Goal: Information Seeking & Learning: Learn about a topic

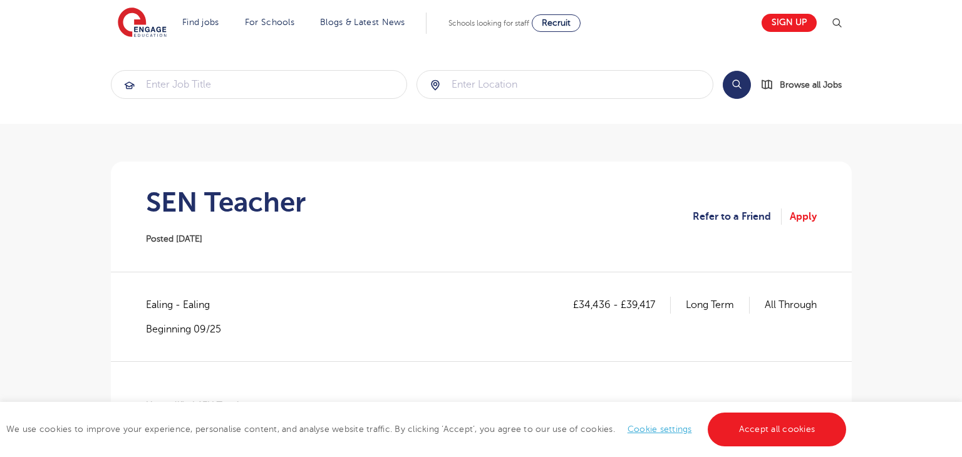
click at [159, 299] on span "Ealing - Ealing" at bounding box center [184, 305] width 76 height 16
copy span "Ealing"
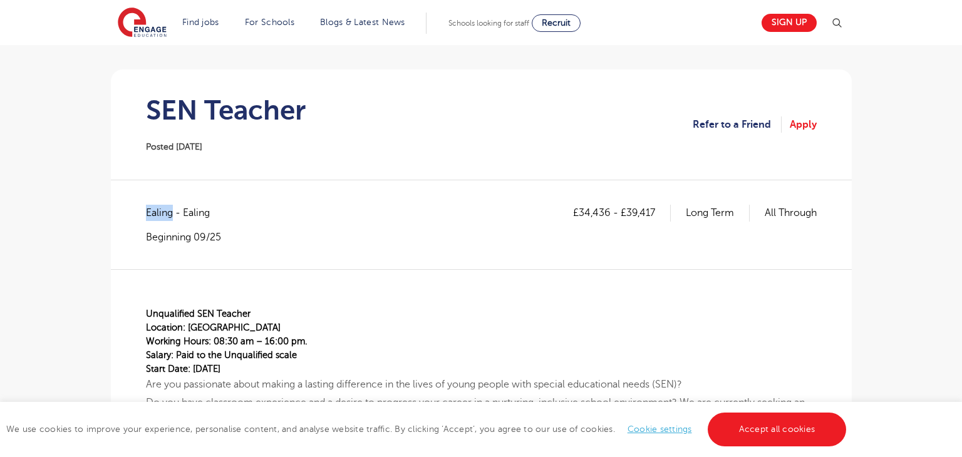
scroll to position [90, 0]
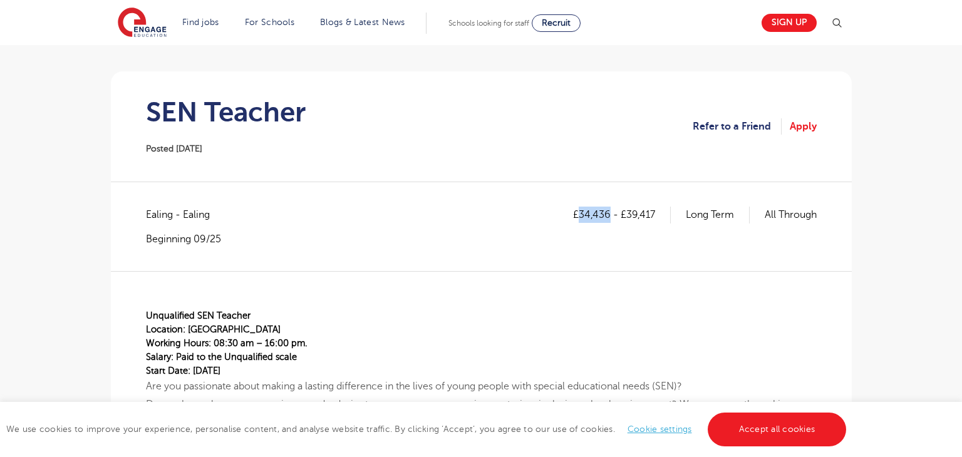
drag, startPoint x: 580, startPoint y: 212, endPoint x: 606, endPoint y: 215, distance: 26.4
click at [606, 215] on p "£34,436 - £39,417" at bounding box center [622, 215] width 98 height 16
copy p "34,436"
drag, startPoint x: 625, startPoint y: 214, endPoint x: 653, endPoint y: 216, distance: 28.3
click at [653, 216] on p "£34,436 - £39,417" at bounding box center [622, 215] width 98 height 16
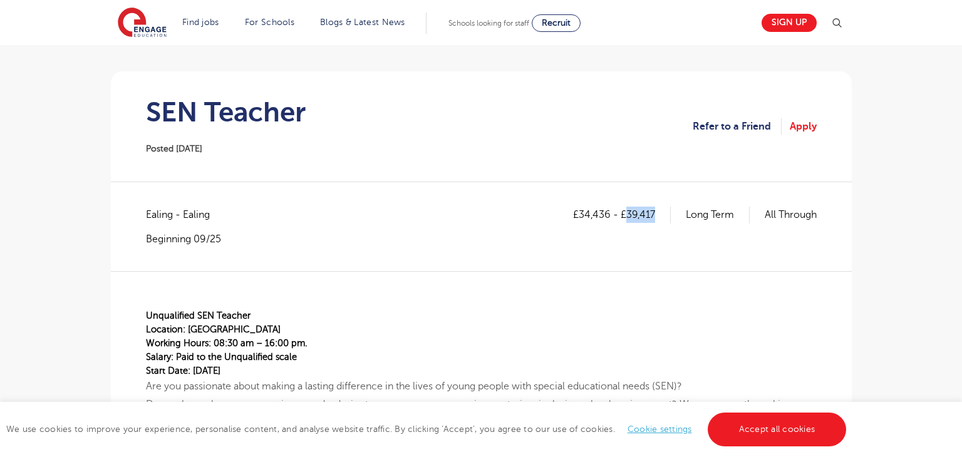
copy p "39,417"
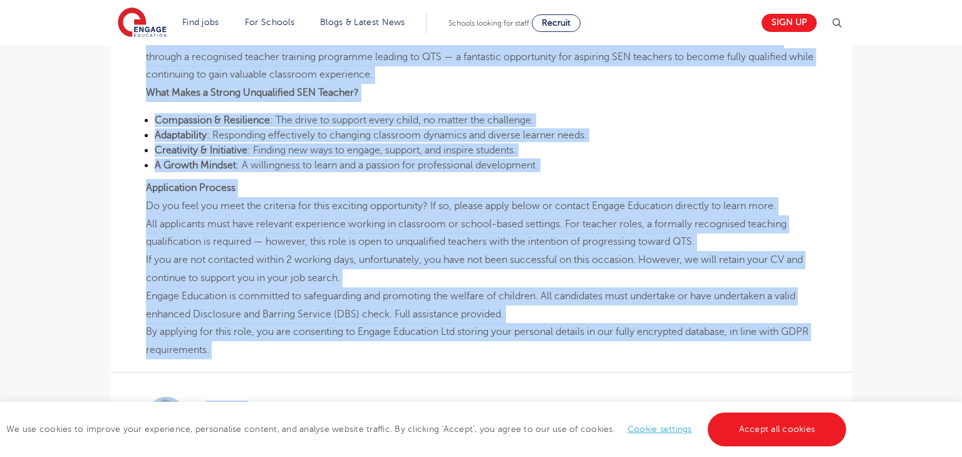
scroll to position [1111, 0]
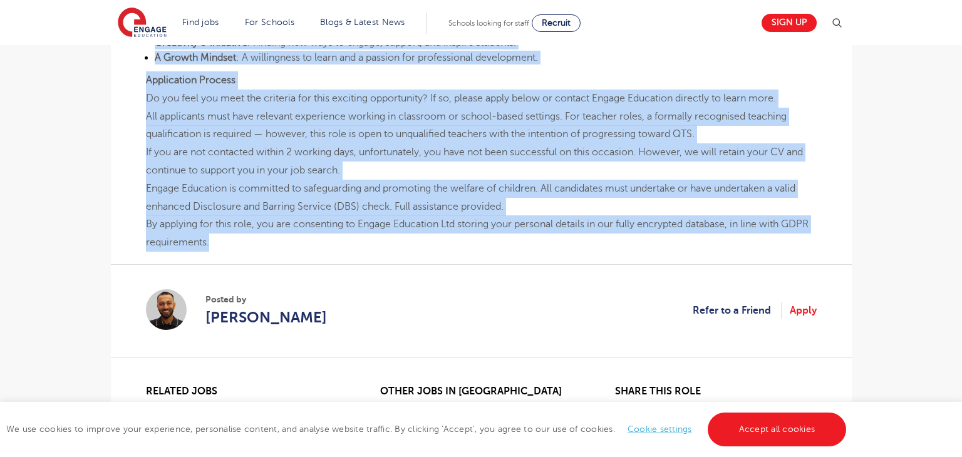
drag, startPoint x: 147, startPoint y: 313, endPoint x: 668, endPoint y: 246, distance: 524.9
copy div "Loremipsumd SIT Ametcon Adipisci: Elitse Doeiusm Tempori Utlab: 69:38 et – 00:7…"
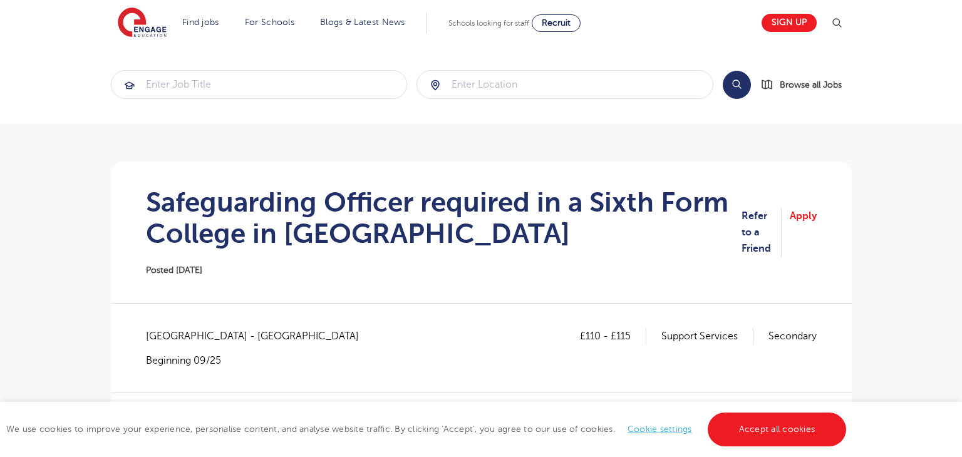
drag, startPoint x: 146, startPoint y: 200, endPoint x: 606, endPoint y: 252, distance: 462.8
click at [606, 252] on div "Safeguarding Officer required in a Sixth Form College in [GEOGRAPHIC_DATA] Post…" at bounding box center [444, 232] width 596 height 91
click at [591, 246] on h1 "Safeguarding Officer required in a Sixth Form College in [GEOGRAPHIC_DATA]" at bounding box center [444, 218] width 596 height 63
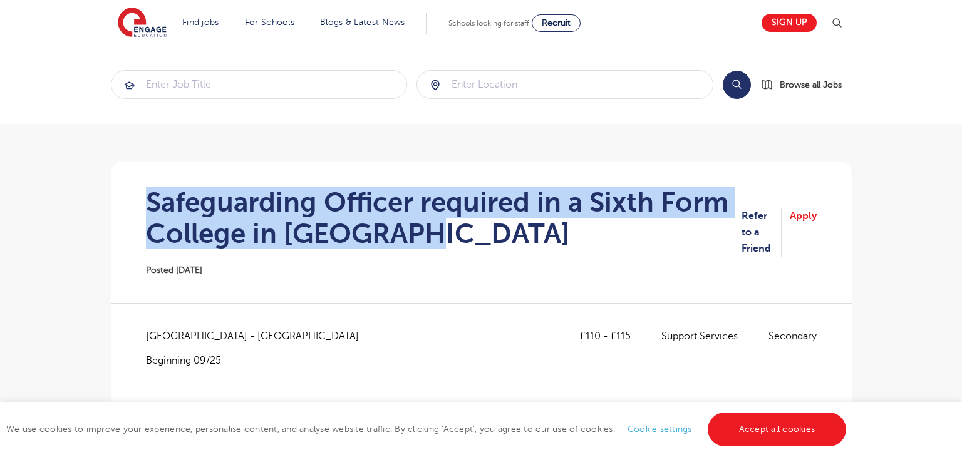
drag, startPoint x: 147, startPoint y: 198, endPoint x: 435, endPoint y: 227, distance: 289.1
click at [435, 227] on h1 "Safeguarding Officer required in a Sixth Form College in [GEOGRAPHIC_DATA]" at bounding box center [444, 218] width 596 height 63
copy h1 "Safeguarding Officer required in a Sixth Form College in [GEOGRAPHIC_DATA]"
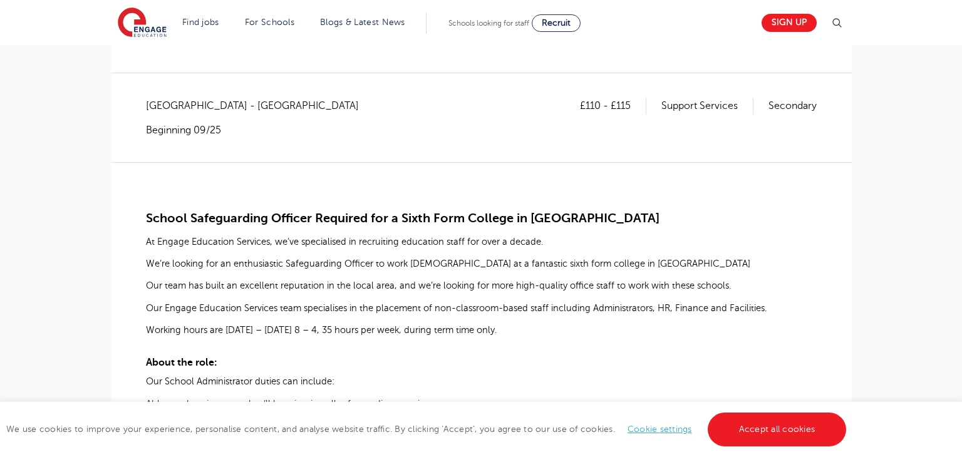
scroll to position [233, 0]
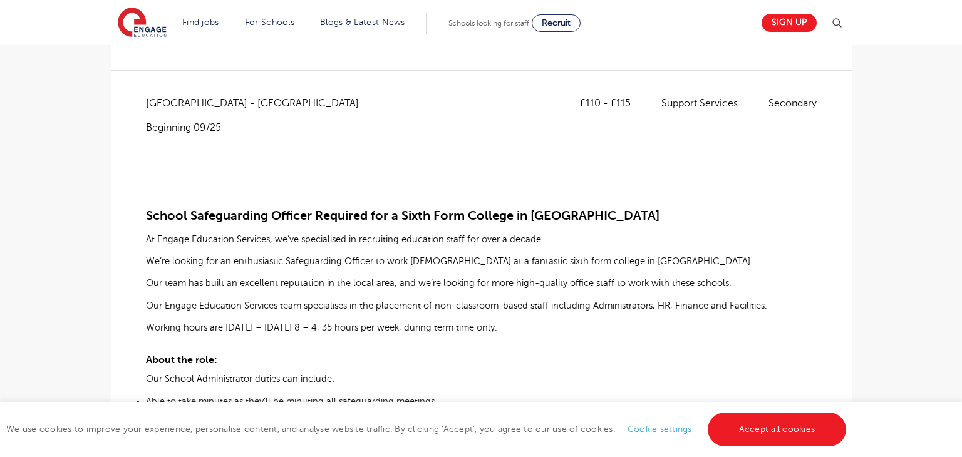
click at [174, 101] on span "[GEOGRAPHIC_DATA] - [GEOGRAPHIC_DATA]" at bounding box center [259, 103] width 226 height 16
click at [174, 101] on span "Greenwich - Greenwich" at bounding box center [259, 103] width 226 height 16
copy span "Greenwich"
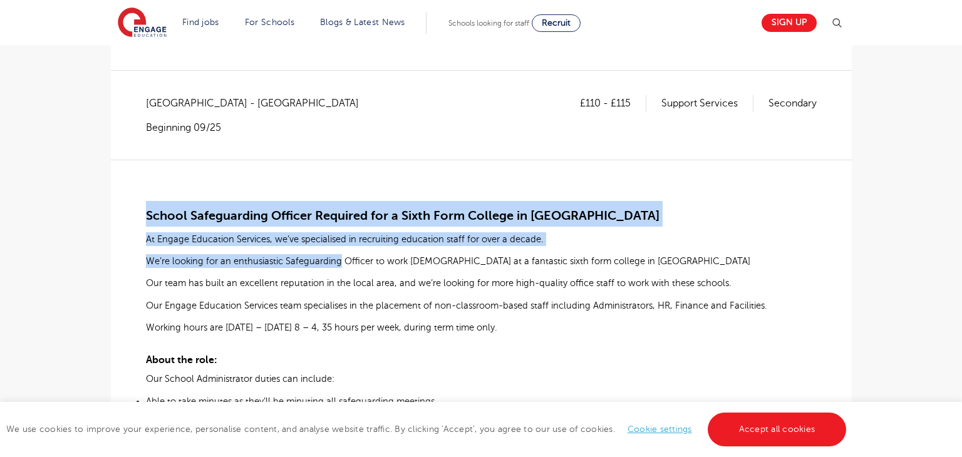
drag, startPoint x: 147, startPoint y: 217, endPoint x: 340, endPoint y: 252, distance: 196.9
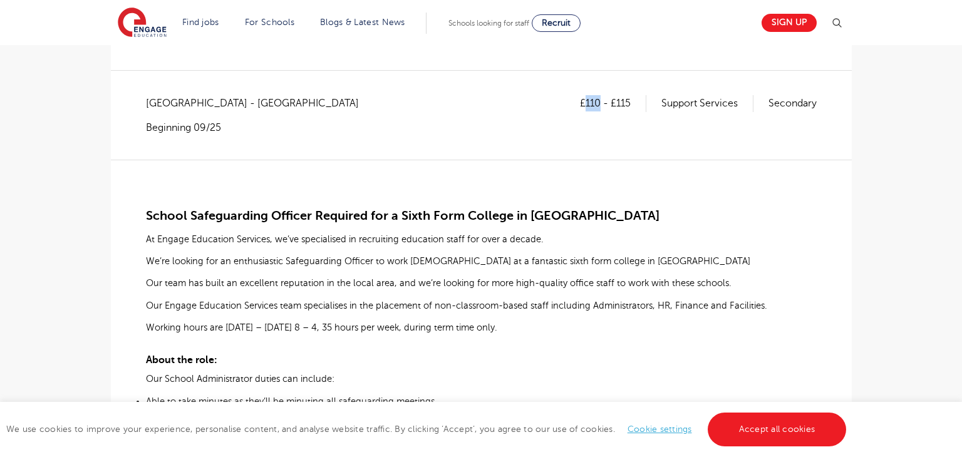
drag, startPoint x: 585, startPoint y: 107, endPoint x: 599, endPoint y: 103, distance: 14.3
click at [599, 103] on p "£110 - £115" at bounding box center [613, 103] width 66 height 16
copy p "110"
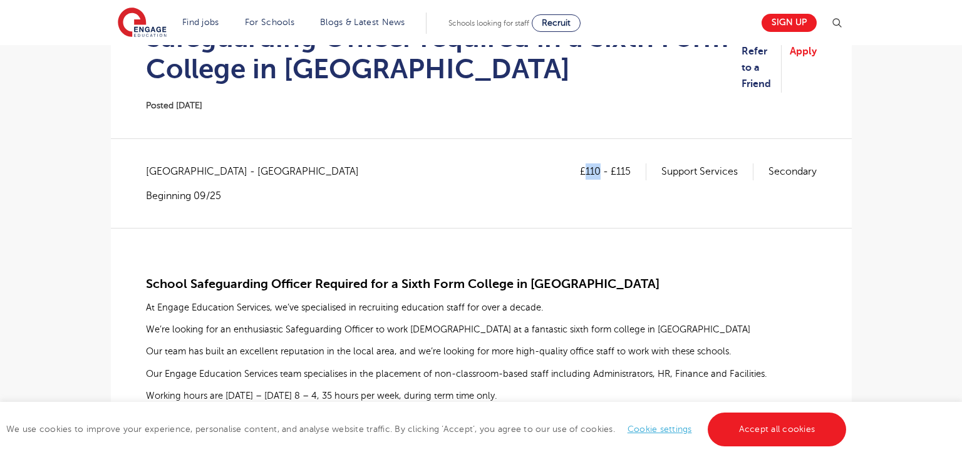
scroll to position [0, 0]
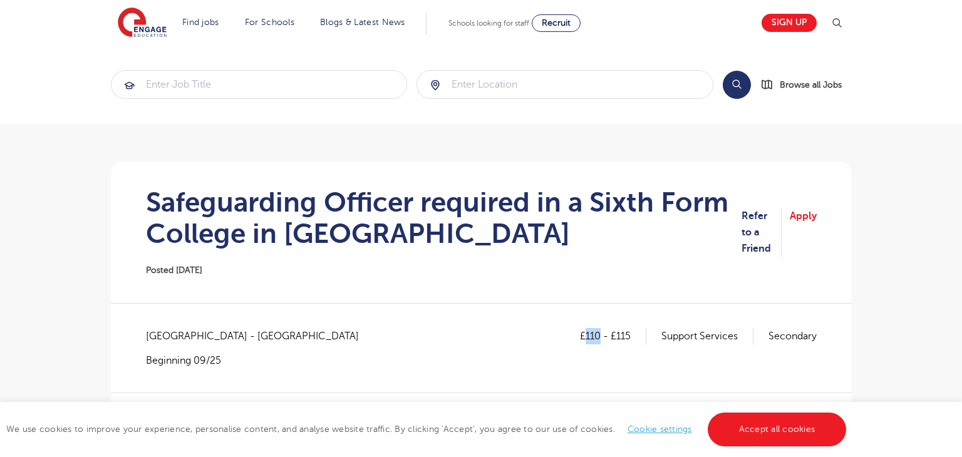
copy p "110"
drag, startPoint x: 615, startPoint y: 338, endPoint x: 631, endPoint y: 335, distance: 16.0
click at [631, 335] on p "£110 - £115" at bounding box center [613, 336] width 66 height 16
copy p "115"
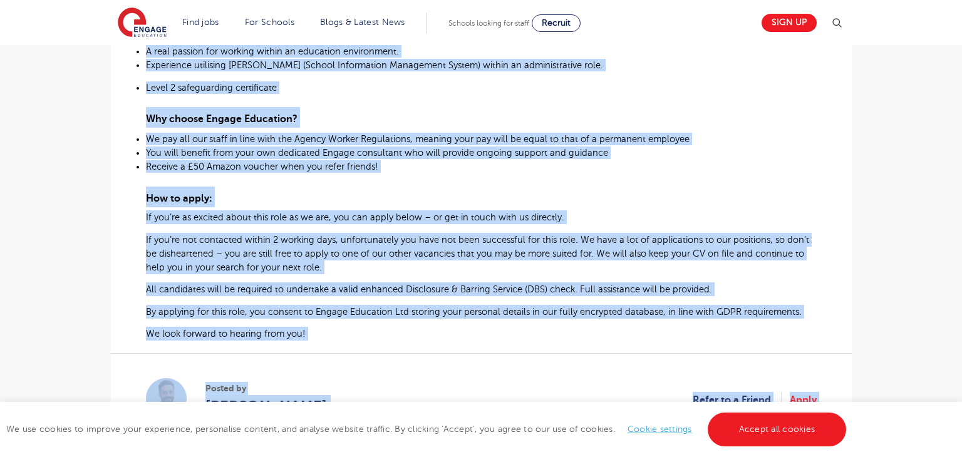
scroll to position [829, 0]
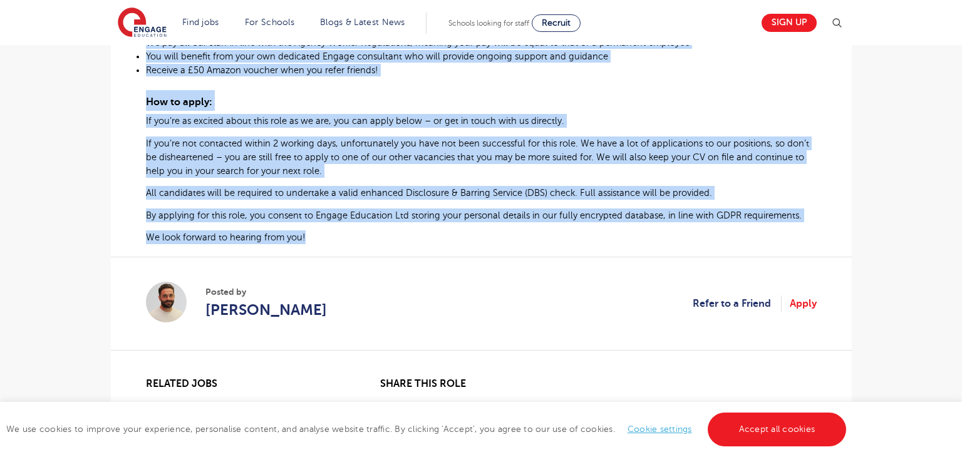
drag, startPoint x: 148, startPoint y: 308, endPoint x: 801, endPoint y: 245, distance: 656.5
copy div "School Safeguarding Officer Required for a Sixth Form College in Greenwich At E…"
